Goal: Task Accomplishment & Management: Complete application form

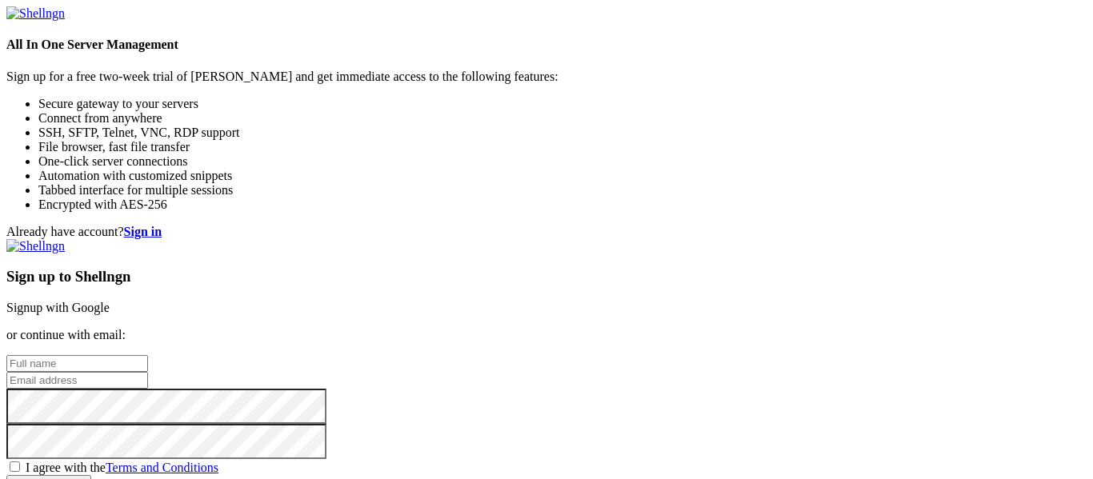
scroll to position [50, 0]
click at [148, 355] on input "text" at bounding box center [77, 363] width 142 height 17
type input "[PERSON_NAME]"
click at [148, 372] on input "email" at bounding box center [77, 380] width 142 height 17
type input "[EMAIL_ADDRESS][DOMAIN_NAME]"
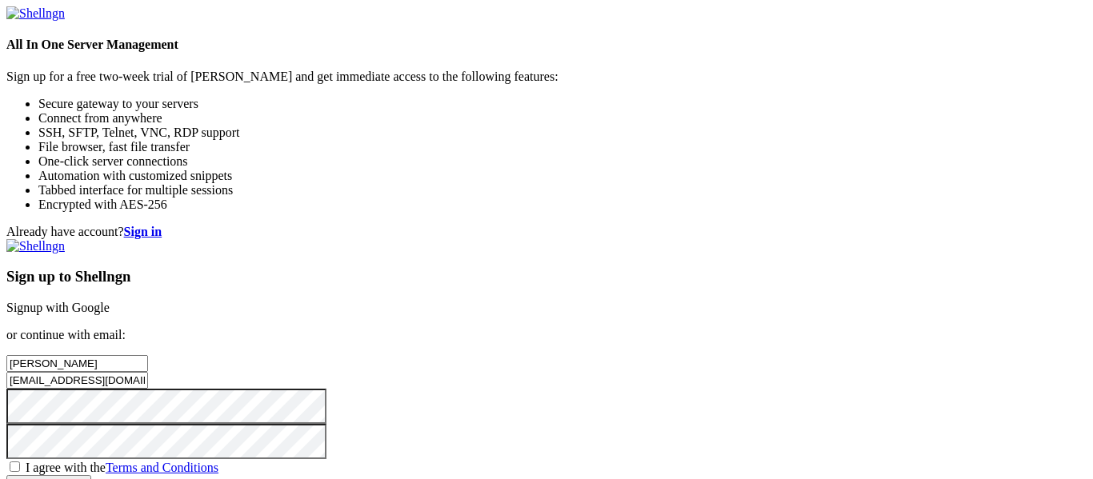
click at [218, 461] on span "I agree with the Terms and Conditions" at bounding box center [122, 468] width 193 height 14
click at [20, 462] on input "I agree with the Terms and Conditions" at bounding box center [15, 467] width 10 height 10
checkbox input "true"
click at [91, 475] on input "Create account" at bounding box center [48, 483] width 85 height 17
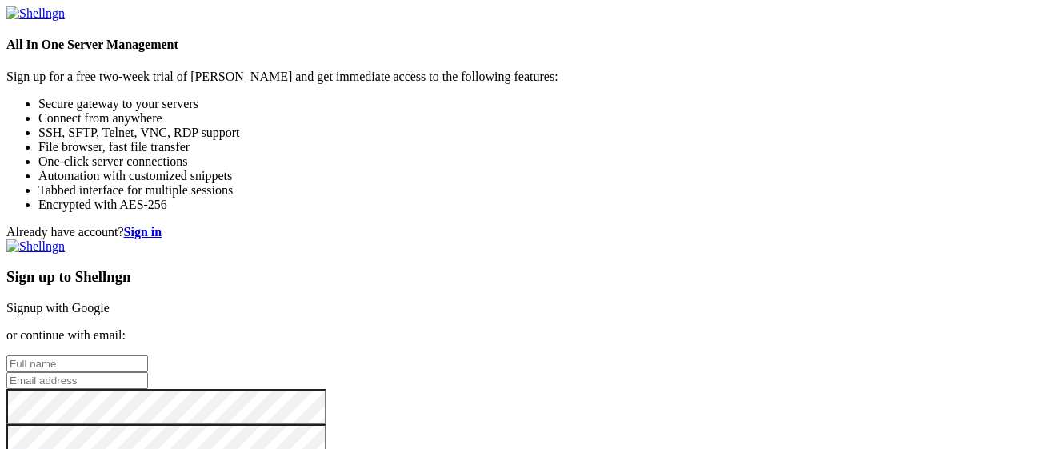
click at [148, 355] on input "text" at bounding box center [77, 363] width 142 height 17
type input "[PERSON_NAME]"
click at [148, 372] on input "email" at bounding box center [77, 380] width 142 height 17
click at [148, 372] on input "[EMAIL_ADDRESS][DOMAIN_NAME]" at bounding box center [77, 380] width 142 height 17
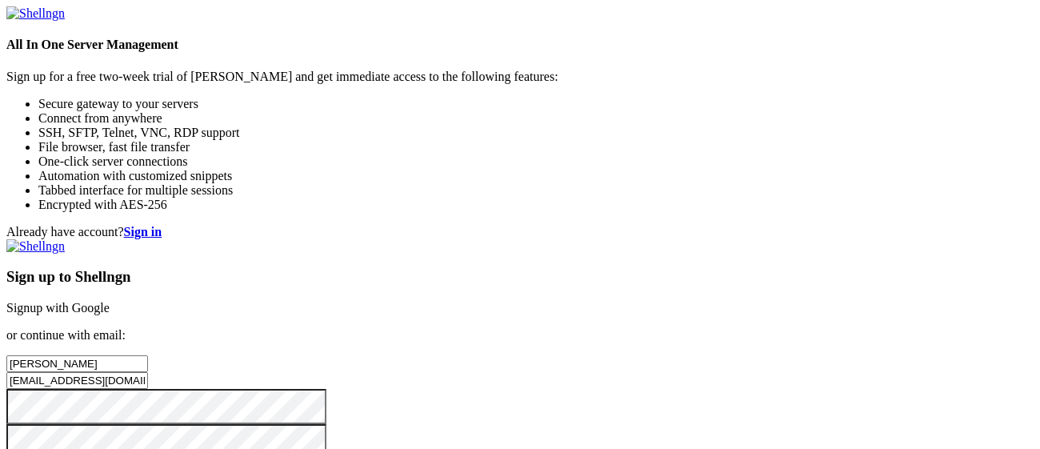
type input "mackinblocks@outlook.com"
checkbox input "true"
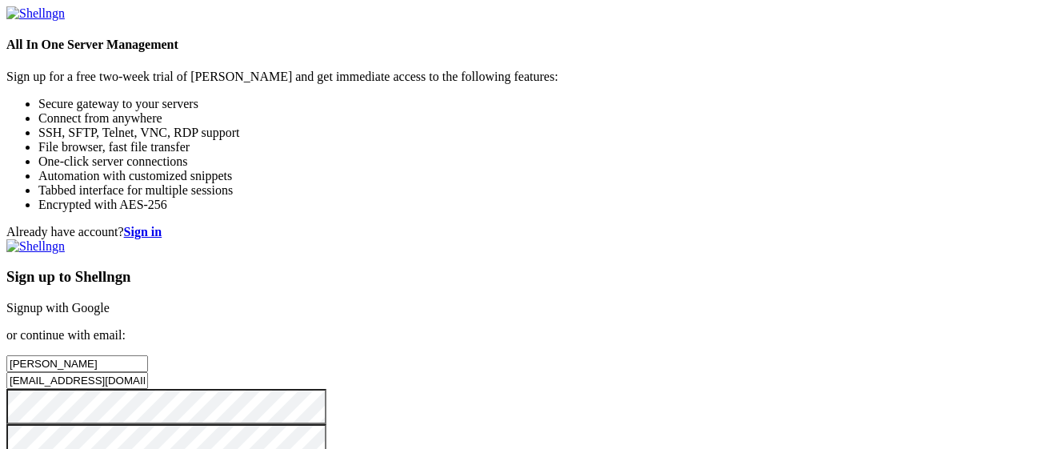
scroll to position [146, 0]
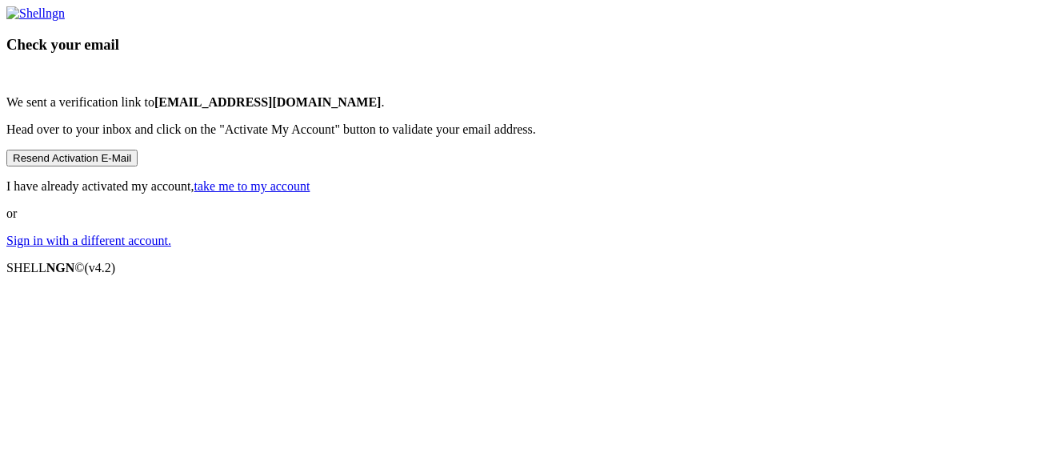
scroll to position [11, 0]
click at [138, 166] on button "Resend Activation E-Mail" at bounding box center [71, 158] width 131 height 17
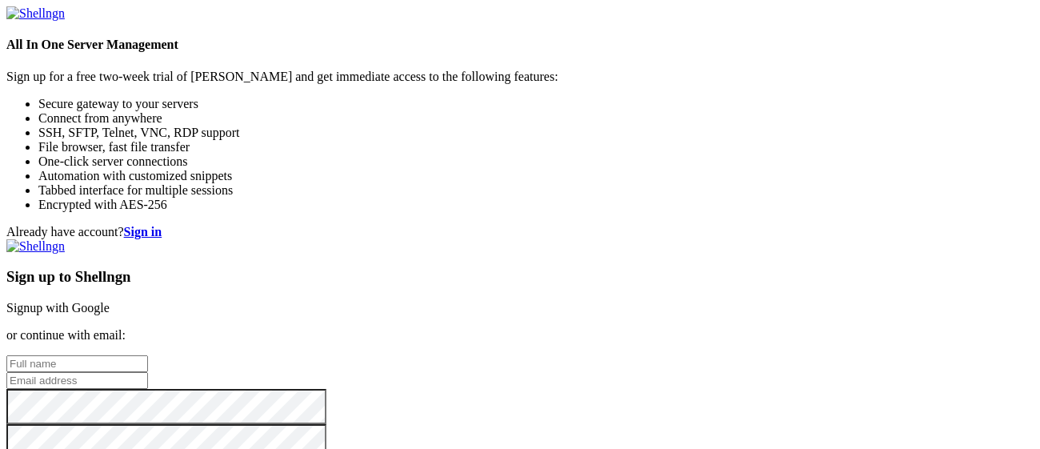
click at [148, 355] on input "text" at bounding box center [77, 363] width 142 height 17
click at [492, 305] on div "Already have account? Sign in Sign up to Shellngn Signup with Google or continu…" at bounding box center [520, 358] width 1028 height 267
click at [148, 372] on input "email" at bounding box center [77, 380] width 142 height 17
type input "[EMAIL_ADDRESS][DOMAIN_NAME]"
click at [148, 355] on input "text" at bounding box center [77, 363] width 142 height 17
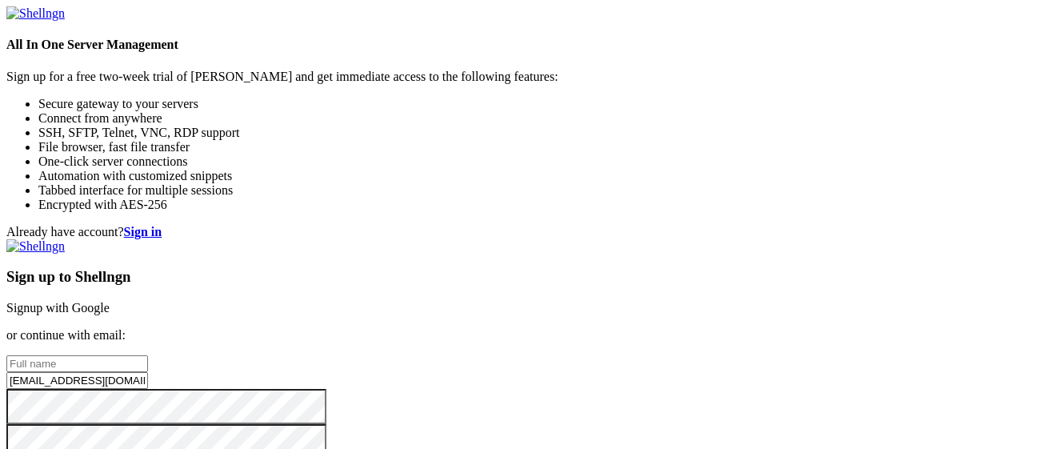
type input "Dustin Tobe"
click at [598, 352] on div "Sign up to Shellngn Signup with Google or continue with email: Dustin Tobe mack…" at bounding box center [520, 365] width 1028 height 253
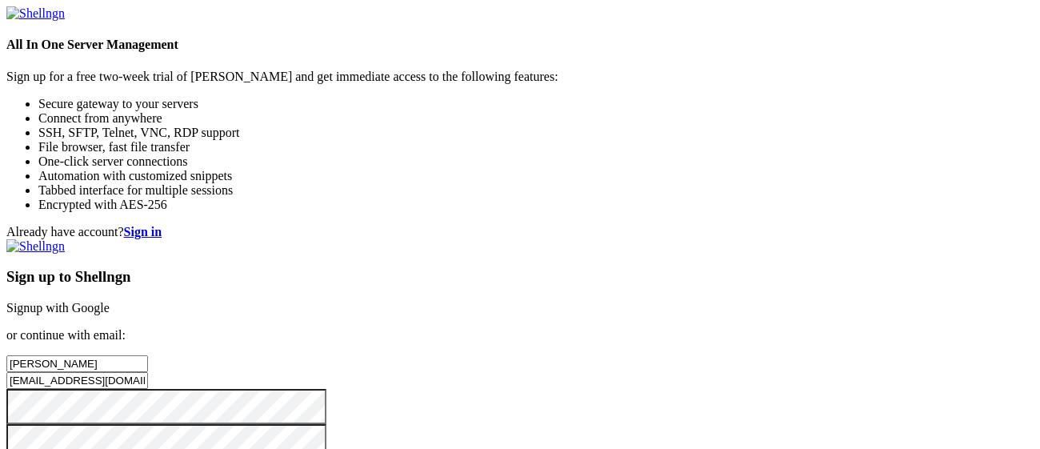
checkbox input "true"
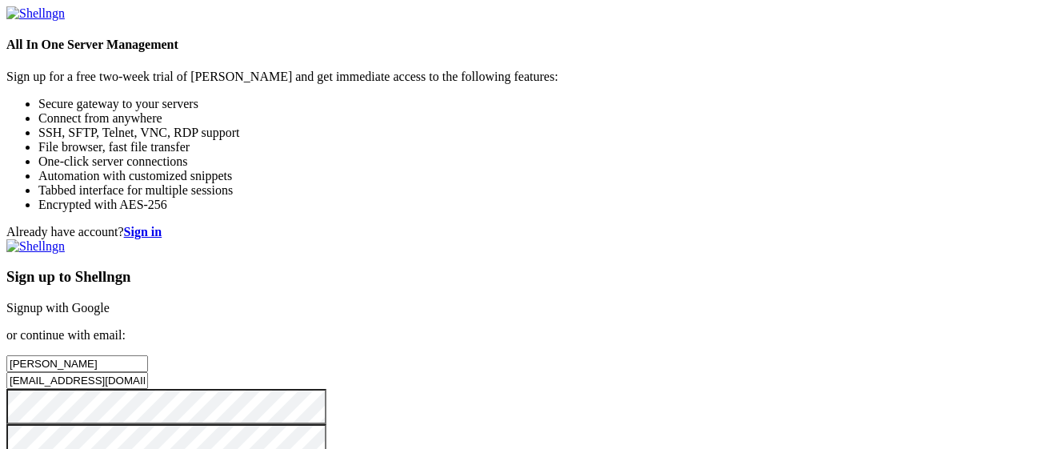
click at [162, 225] on strong "Sign in" at bounding box center [143, 232] width 38 height 14
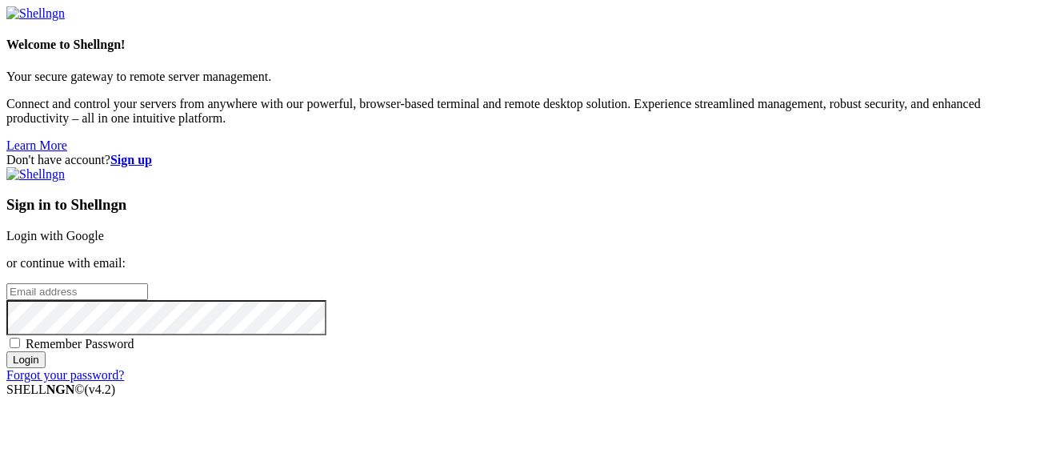
type input "[EMAIL_ADDRESS][DOMAIN_NAME]"
click at [148, 283] on input "[EMAIL_ADDRESS][DOMAIN_NAME]" at bounding box center [77, 291] width 142 height 17
click at [933, 299] on div "Don't have account? Sign up Sign in to Shellngn Login with Google or continue w…" at bounding box center [520, 268] width 1028 height 230
click at [46, 368] on input "Login" at bounding box center [25, 359] width 39 height 17
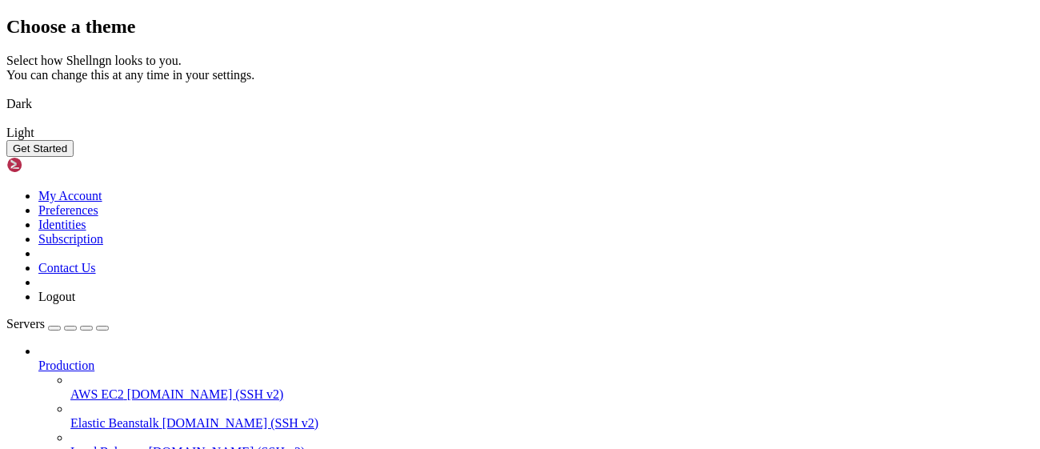
click at [6, 94] on img at bounding box center [6, 94] width 0 height 0
click at [74, 157] on button "Get Started" at bounding box center [39, 148] width 67 height 17
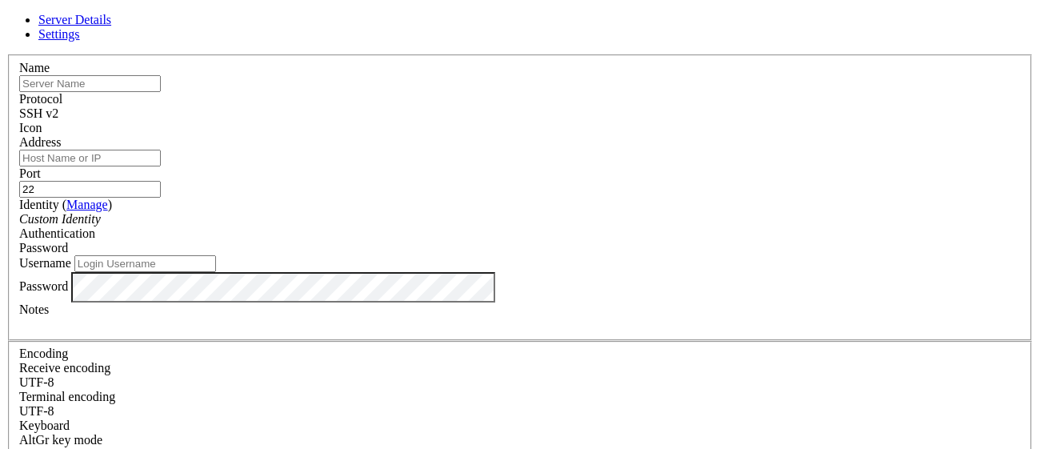
type input "[EMAIL_ADDRESS][DOMAIN_NAME]"
click at [216, 272] on input "[EMAIL_ADDRESS][DOMAIN_NAME]" at bounding box center [145, 263] width 142 height 17
click at [71, 256] on label "Username" at bounding box center [45, 263] width 52 height 14
click at [216, 255] on input "[EMAIL_ADDRESS][DOMAIN_NAME]" at bounding box center [145, 263] width 142 height 17
click at [715, 135] on div at bounding box center [520, 135] width 1002 height 0
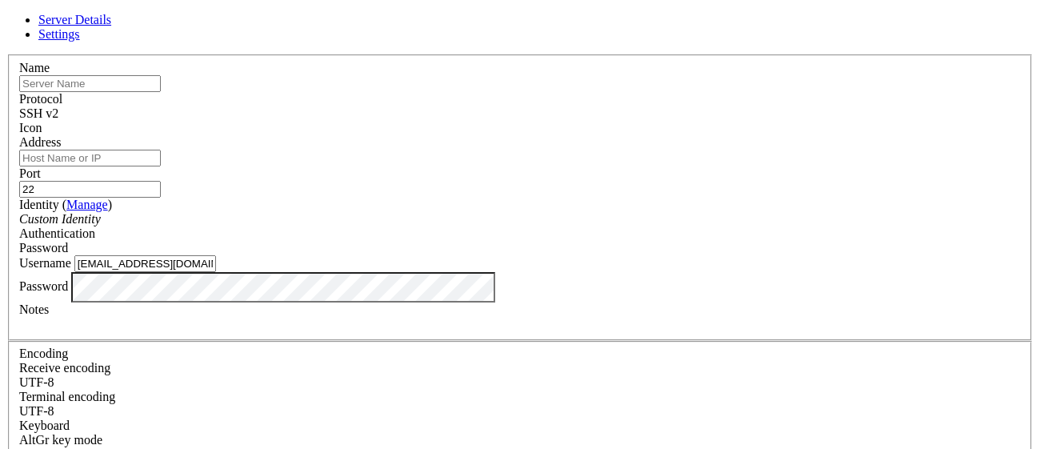
click at [628, 106] on div "SSH v2" at bounding box center [520, 113] width 1002 height 14
click at [631, 106] on div "SSH v2" at bounding box center [520, 113] width 1002 height 14
click at [161, 181] on input "22" at bounding box center [90, 189] width 142 height 17
click at [623, 250] on div "Authentication Password" at bounding box center [520, 240] width 1002 height 29
click at [640, 241] on div "Password" at bounding box center [520, 248] width 1002 height 14
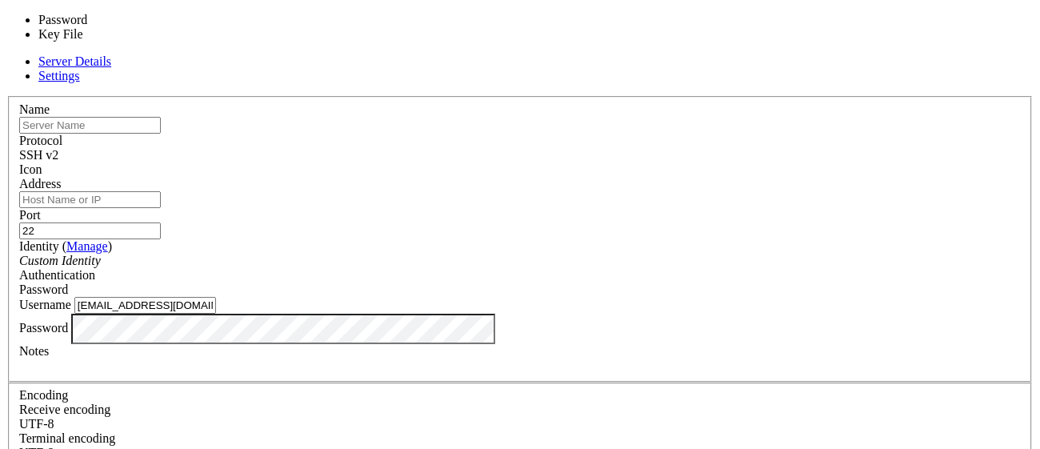
click at [640, 283] on div "Password" at bounding box center [520, 290] width 1002 height 14
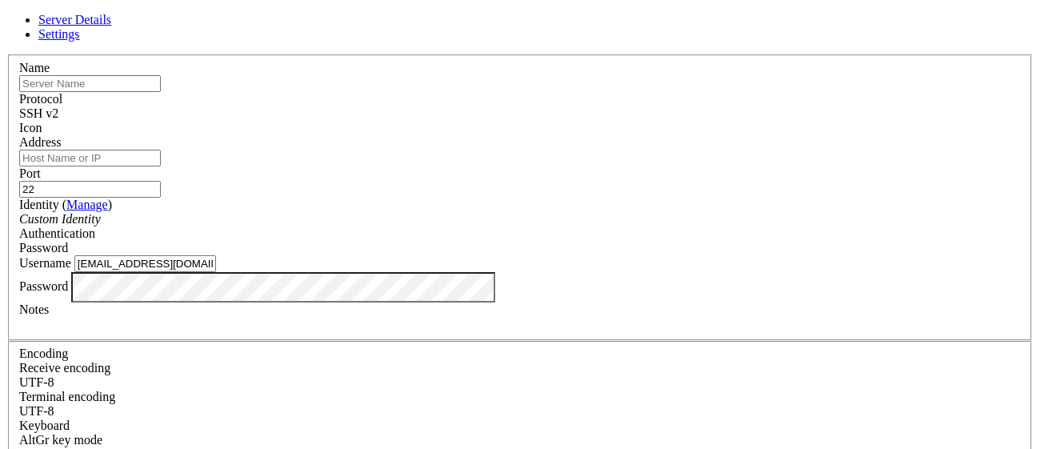
click at [101, 220] on icon "Custom Identity" at bounding box center [60, 219] width 82 height 14
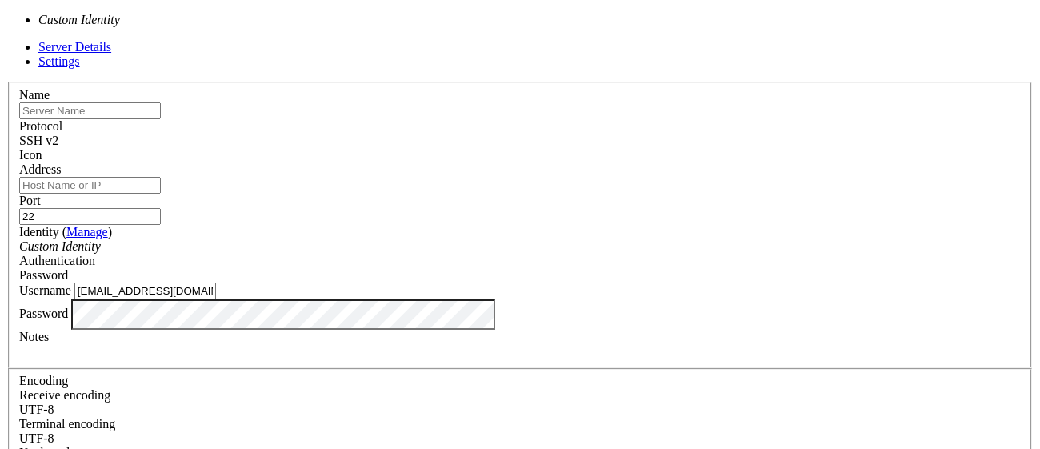
click at [101, 239] on icon "Custom Identity" at bounding box center [60, 246] width 82 height 14
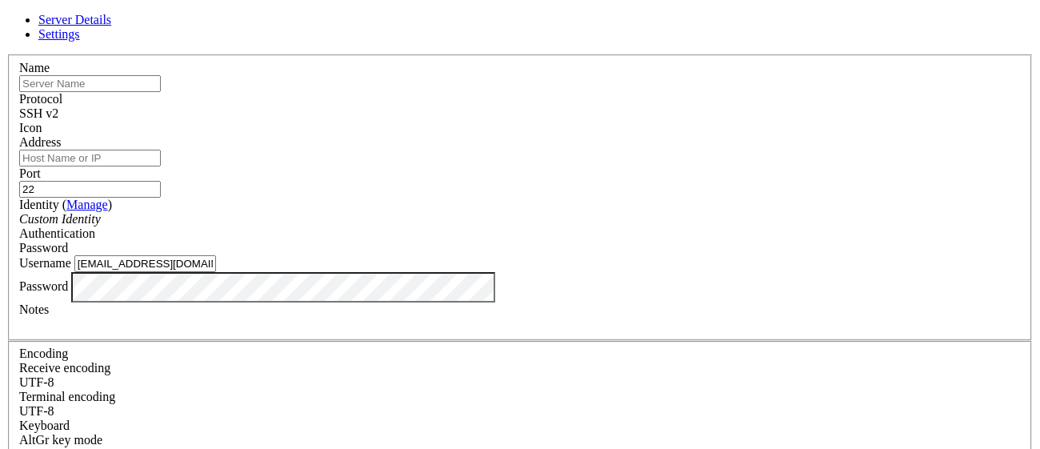
click at [161, 166] on input "Address" at bounding box center [90, 158] width 142 height 17
click at [80, 34] on span "Settings" at bounding box center [59, 34] width 42 height 14
click at [111, 26] on span "Server Details" at bounding box center [74, 20] width 73 height 14
click at [90, 150] on div "Server Details Settings Name Protocol SSH v2 Icon" at bounding box center [520, 343] width 1028 height 661
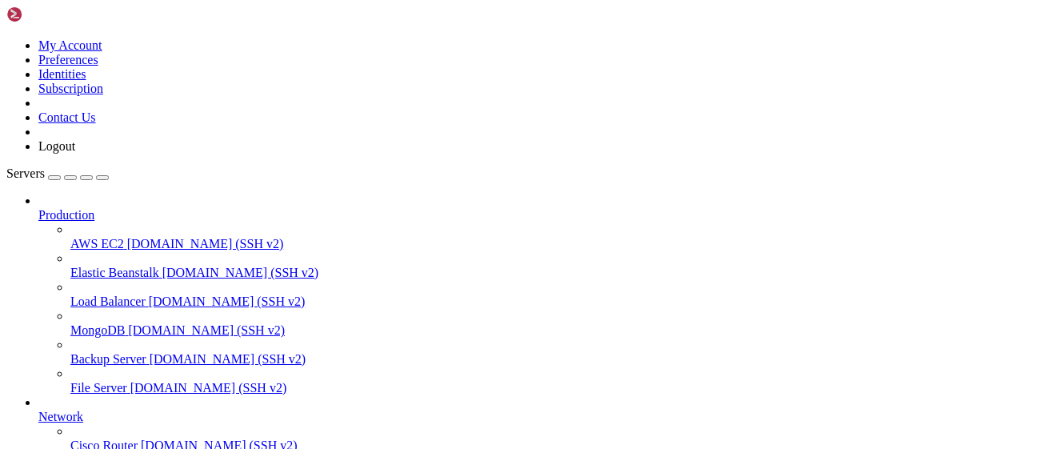
click at [159, 237] on span "[DOMAIN_NAME] (SSH v2)" at bounding box center [205, 244] width 157 height 14
click at [162, 266] on span "[DOMAIN_NAME] (SSH v2)" at bounding box center [240, 273] width 157 height 14
click at [38, 208] on icon at bounding box center [38, 208] width 0 height 0
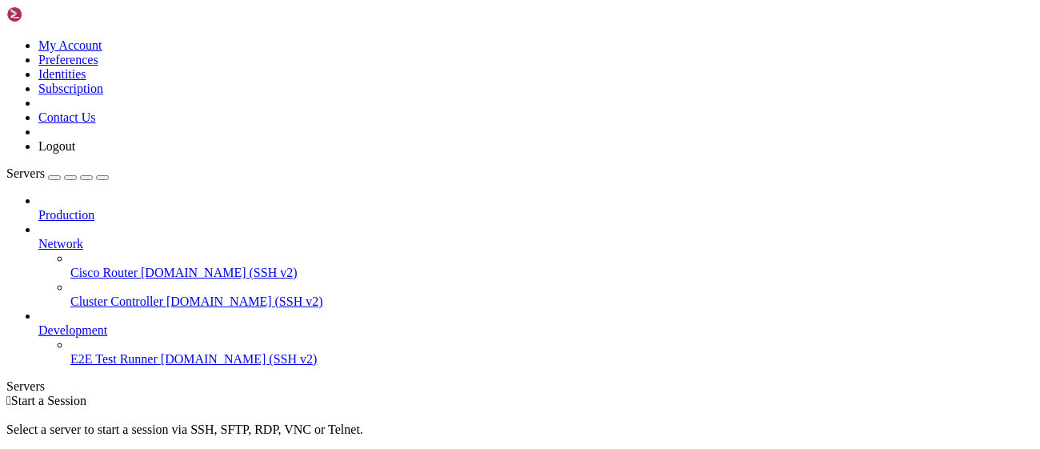
click at [38, 237] on icon at bounding box center [38, 237] width 0 height 0
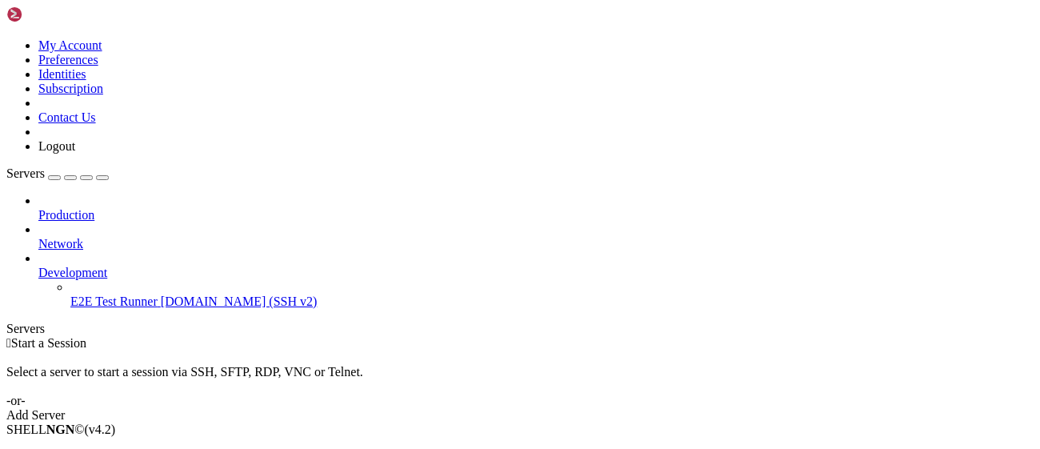
click at [161, 295] on span "[DOMAIN_NAME] (SSH v2)" at bounding box center [239, 302] width 157 height 14
click at [70, 295] on icon at bounding box center [70, 295] width 0 height 0
click at [102, 266] on span "Development" at bounding box center [72, 273] width 69 height 14
click at [639, 336] on div " Start a Session Select a server to start a session via SSH, SFTP, RDP, VNC or…" at bounding box center [520, 379] width 1028 height 86
click at [635, 408] on link "Add Server" at bounding box center [520, 415] width 1028 height 14
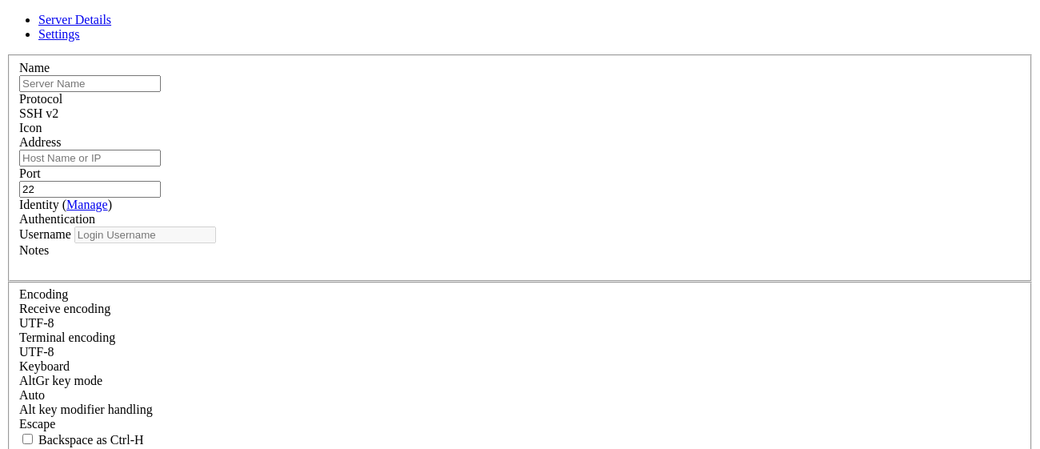
type input "[EMAIL_ADDRESS][DOMAIN_NAME]"
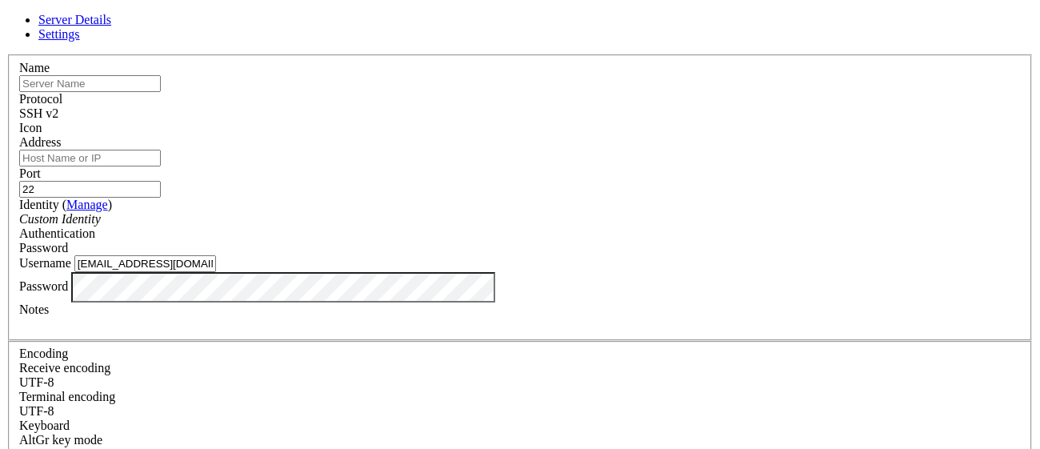
click at [161, 154] on input "Address" at bounding box center [90, 158] width 142 height 17
click at [161, 164] on input "Address" at bounding box center [90, 158] width 142 height 17
click at [161, 166] on input "Address" at bounding box center [90, 158] width 142 height 17
click at [418, 226] on div "Custom Identity" at bounding box center [520, 219] width 1002 height 14
click at [68, 241] on span "Password" at bounding box center [43, 248] width 49 height 14
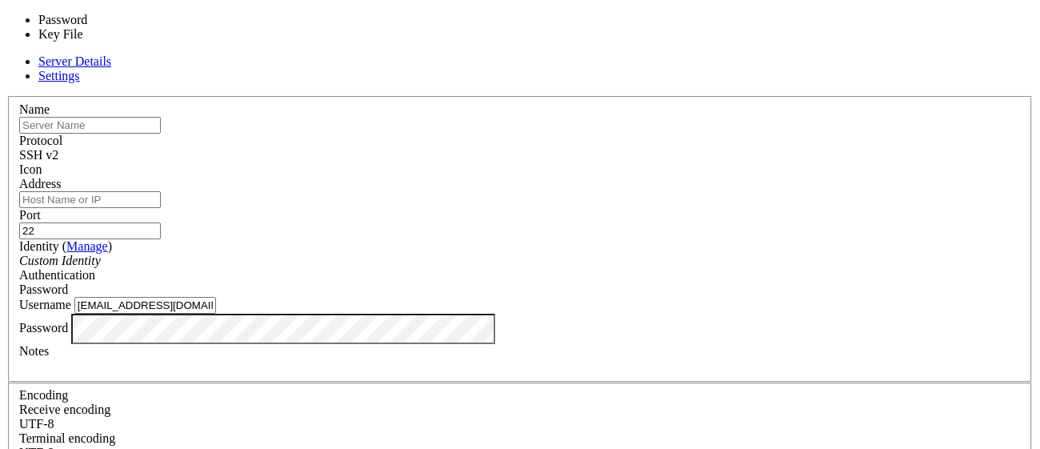
click at [68, 283] on span "Password" at bounding box center [43, 290] width 49 height 14
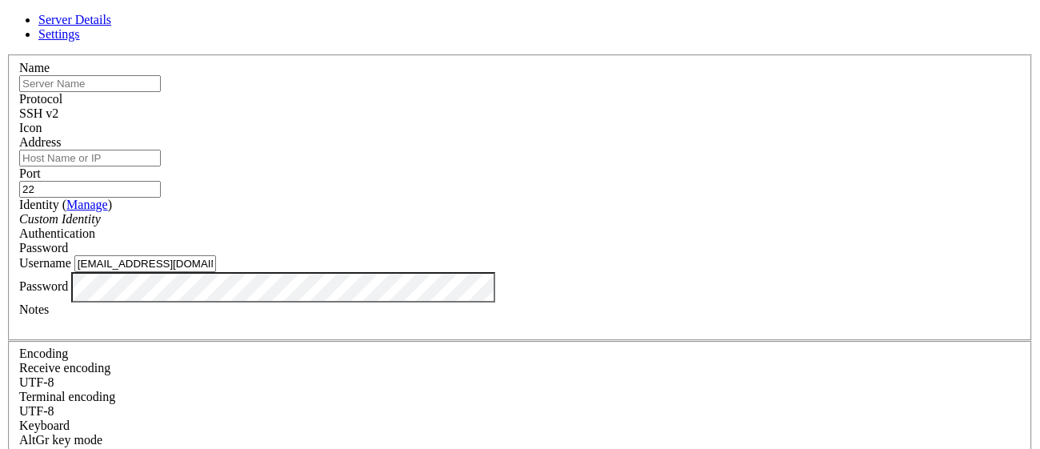
click at [19, 135] on span at bounding box center [19, 135] width 0 height 0
